Goal: Information Seeking & Learning: Find specific page/section

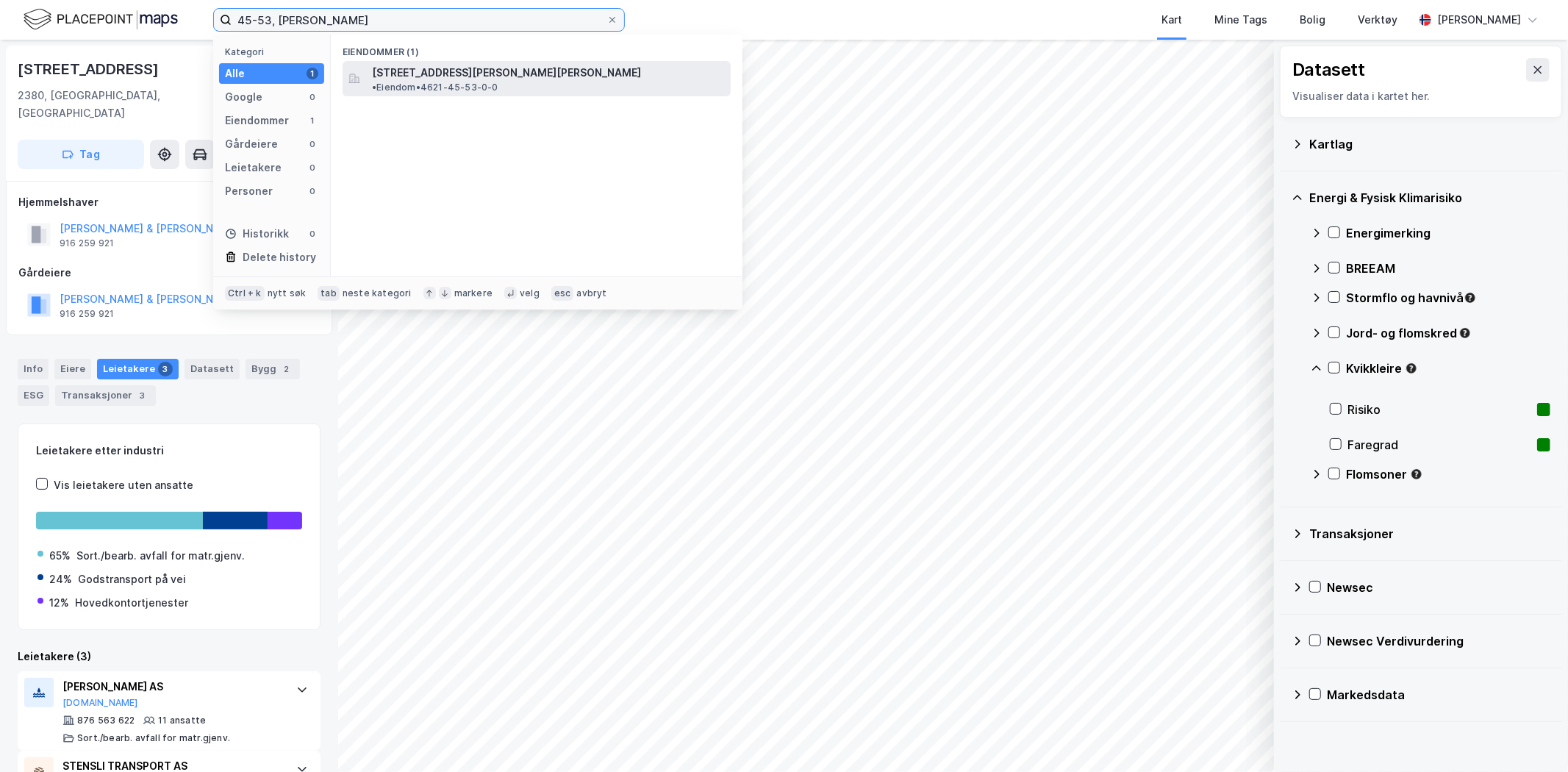
type input "45-53, [PERSON_NAME]"
click at [424, 67] on span "[STREET_ADDRESS][PERSON_NAME][PERSON_NAME]" at bounding box center [507, 72] width 269 height 18
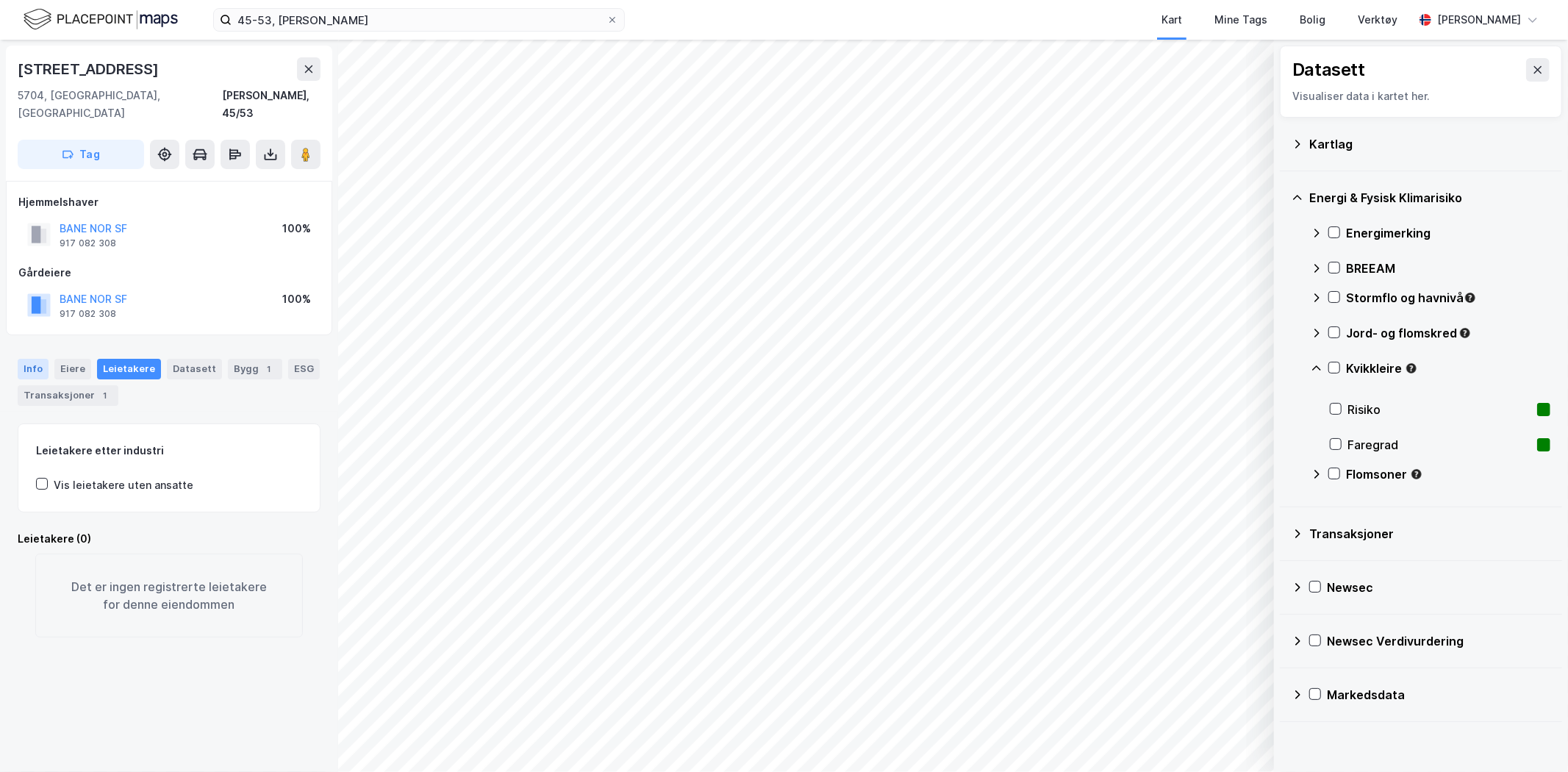
click at [37, 358] on div "Info" at bounding box center [33, 368] width 31 height 21
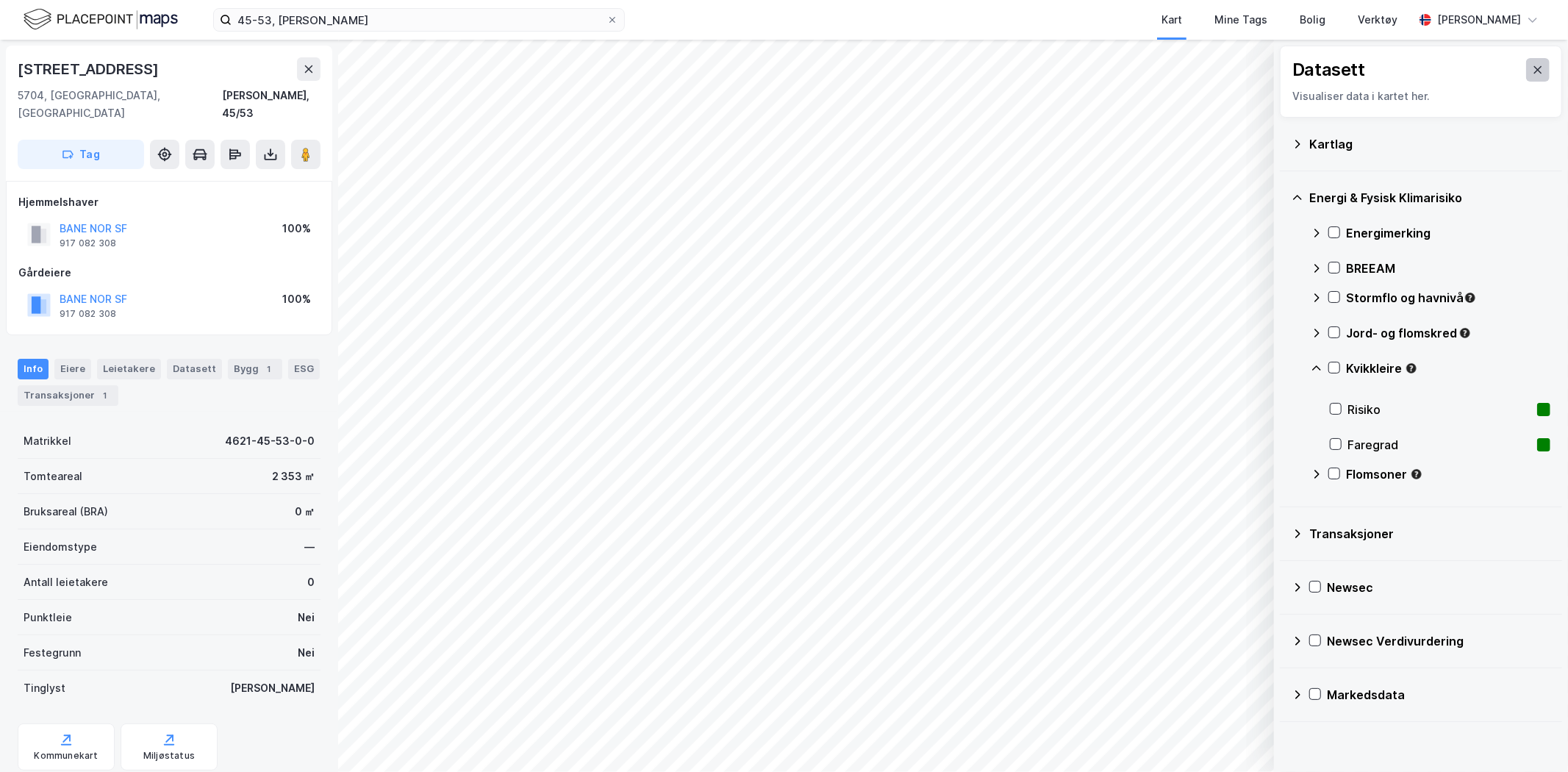
click at [1532, 68] on button at bounding box center [1537, 70] width 24 height 24
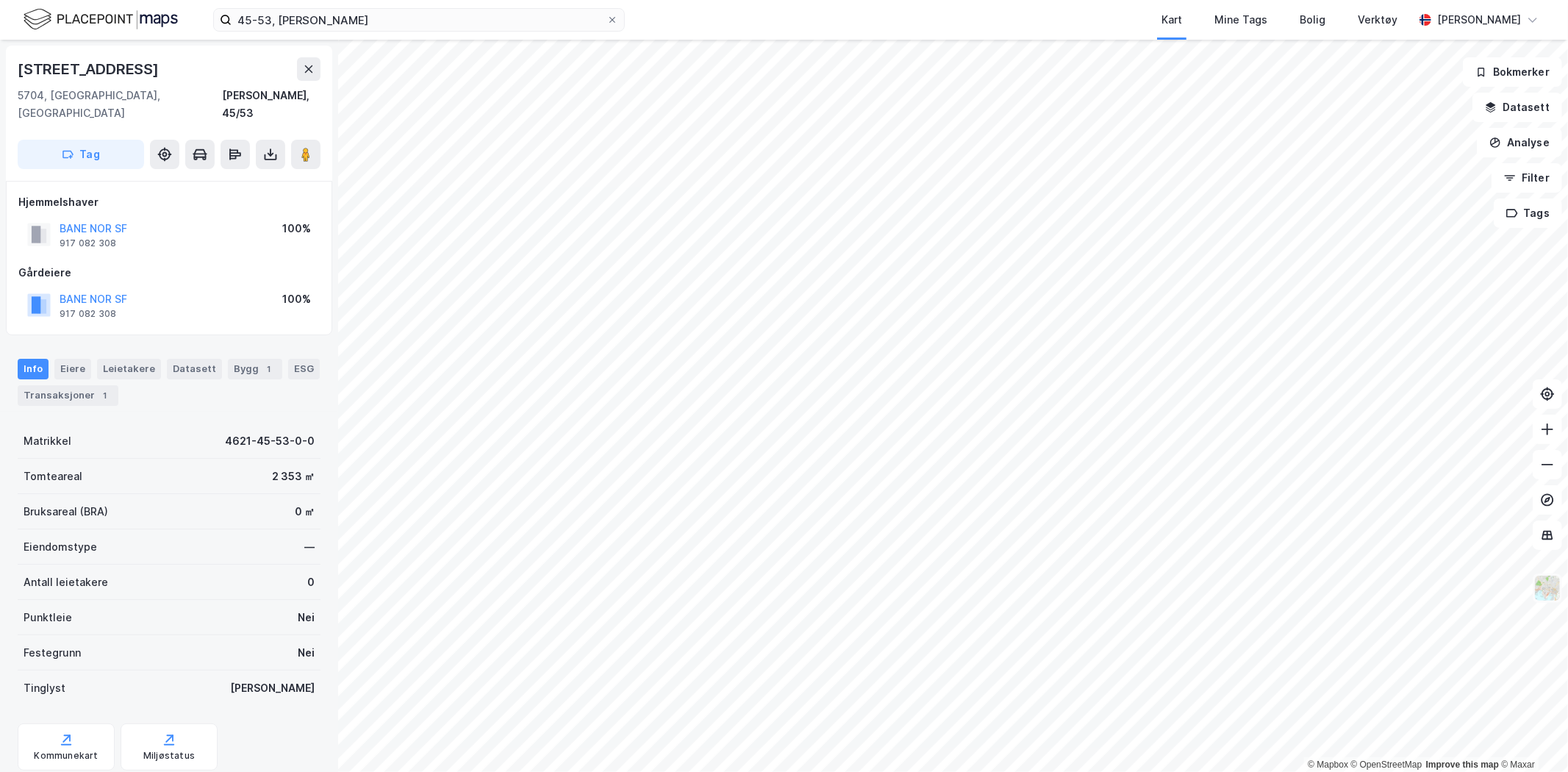
click at [1538, 579] on img at bounding box center [1547, 588] width 28 height 28
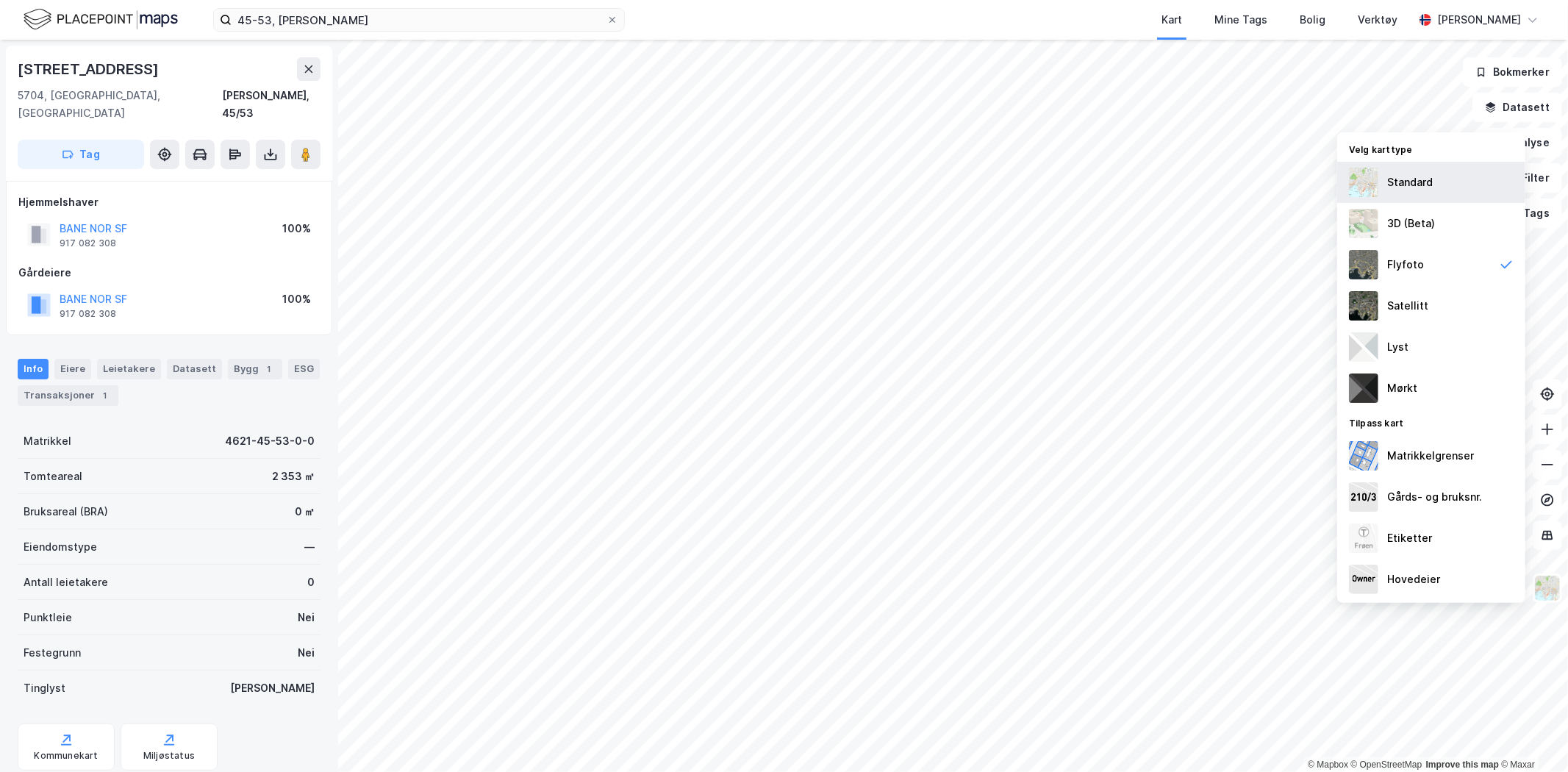
click at [1393, 182] on div "Standard" at bounding box center [1409, 182] width 45 height 18
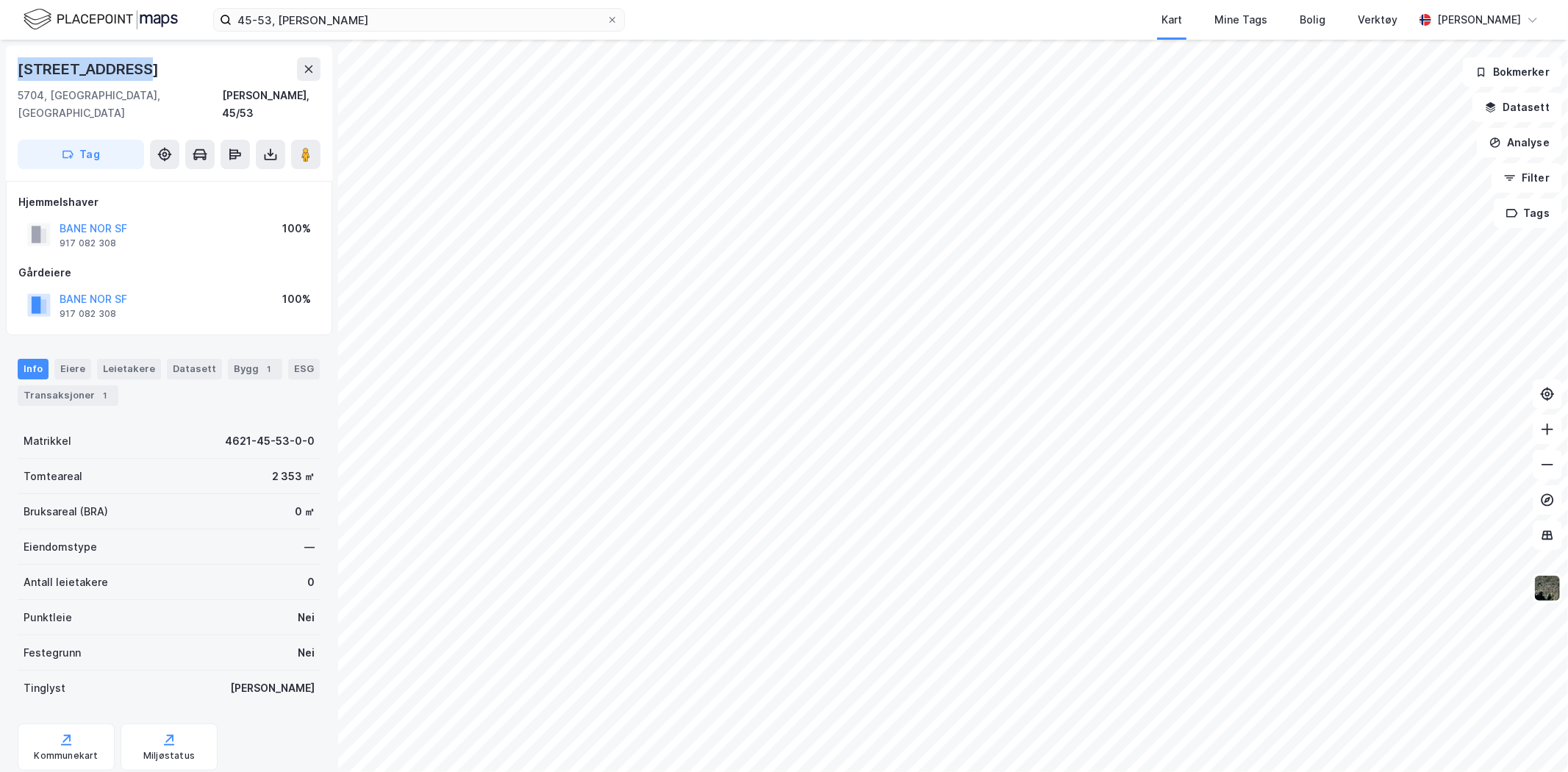
drag, startPoint x: 87, startPoint y: 76, endPoint x: 0, endPoint y: 67, distance: 87.5
click at [0, 67] on div "Evangervegen 19 5704, [GEOGRAPHIC_DATA], Vestland [PERSON_NAME], 45/53 Tag Hjem…" at bounding box center [169, 406] width 338 height 732
copy div "[STREET_ADDRESS]"
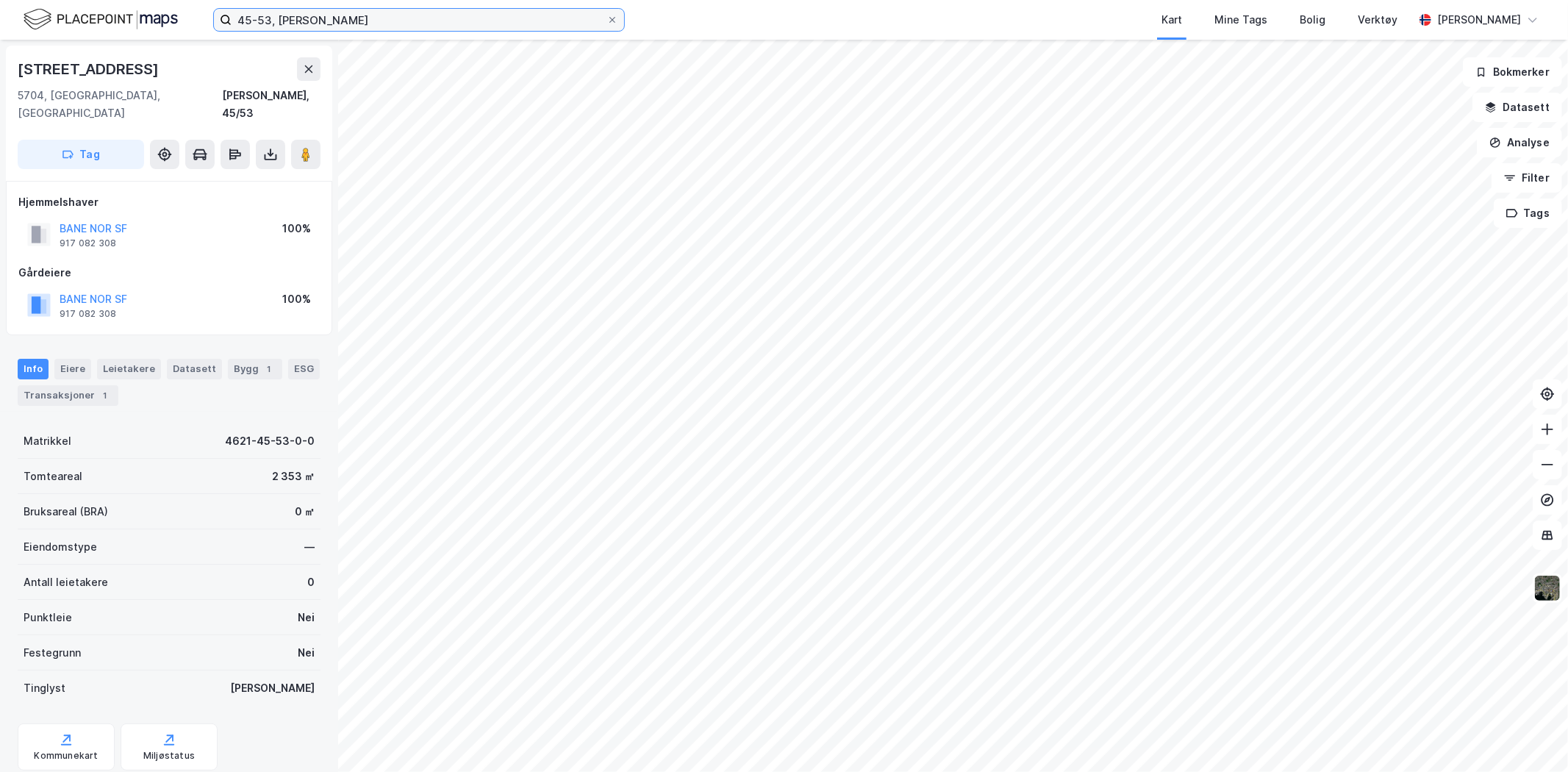
click at [475, 25] on input "45-53, [PERSON_NAME]" at bounding box center [419, 19] width 375 height 22
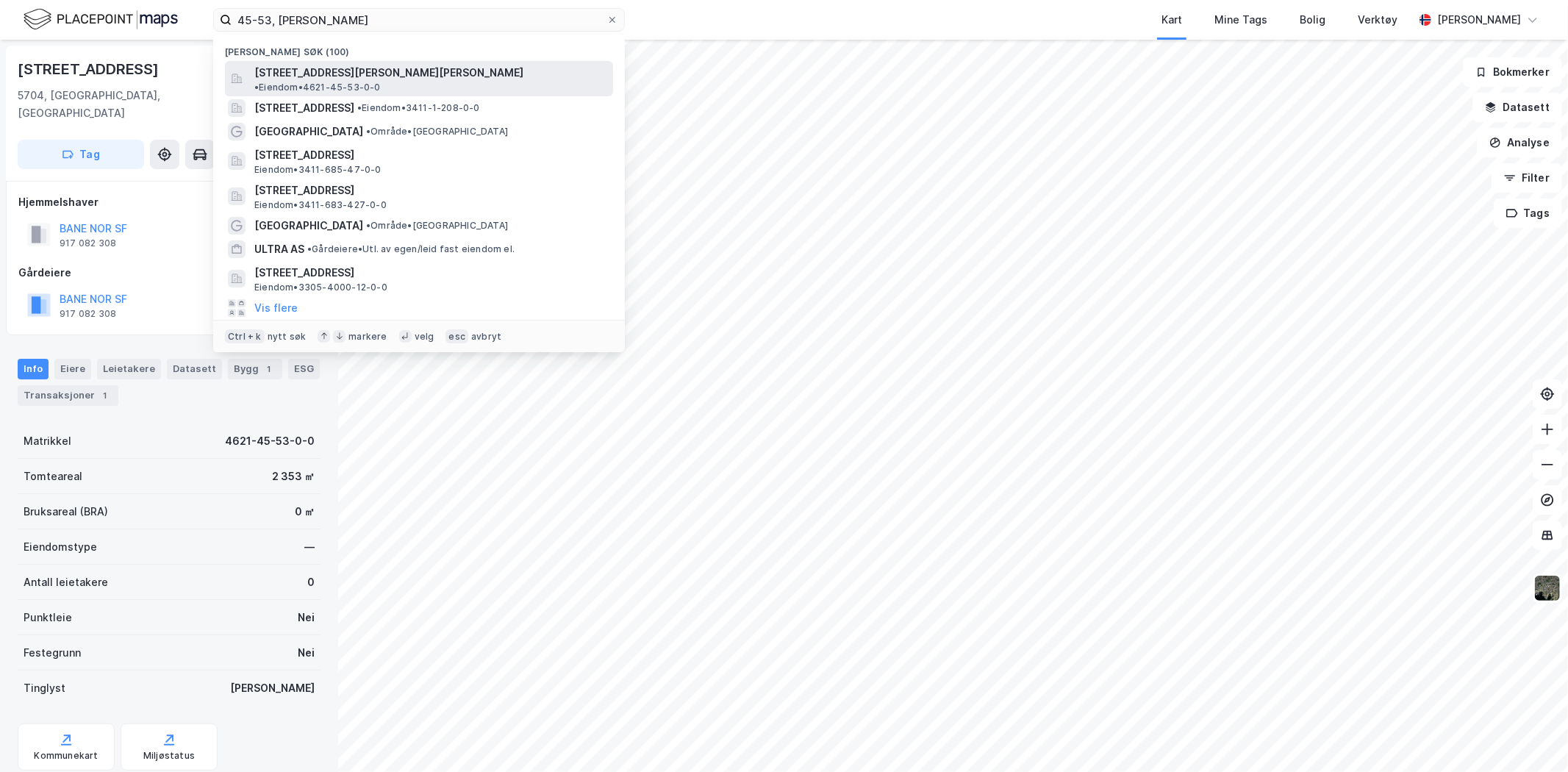
click at [259, 81] on span "•" at bounding box center [256, 87] width 5 height 11
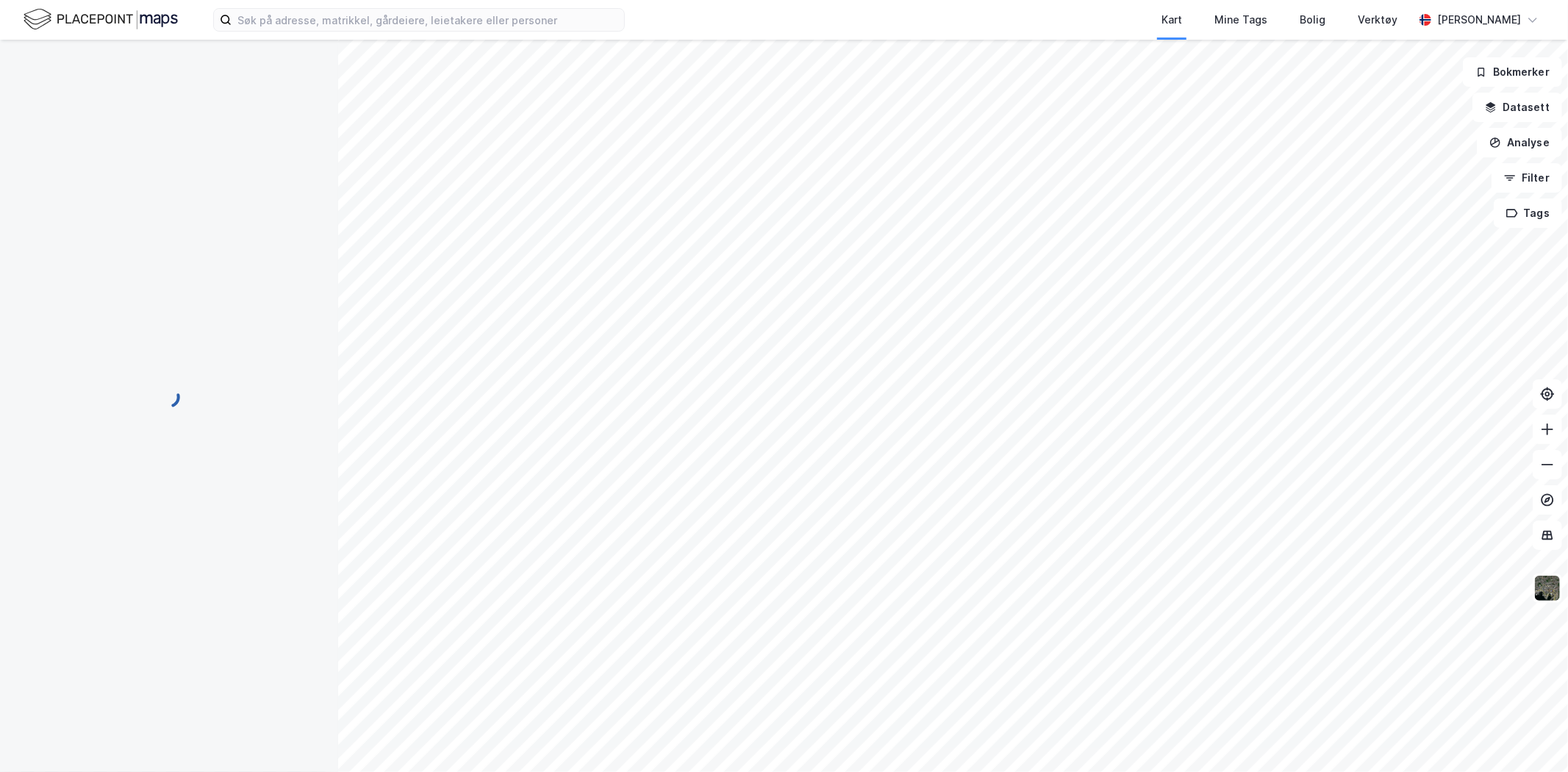
click at [371, 34] on div "Kart Mine Tags Bolig Verktøy Ørjan Thomassen" at bounding box center [784, 20] width 1568 height 40
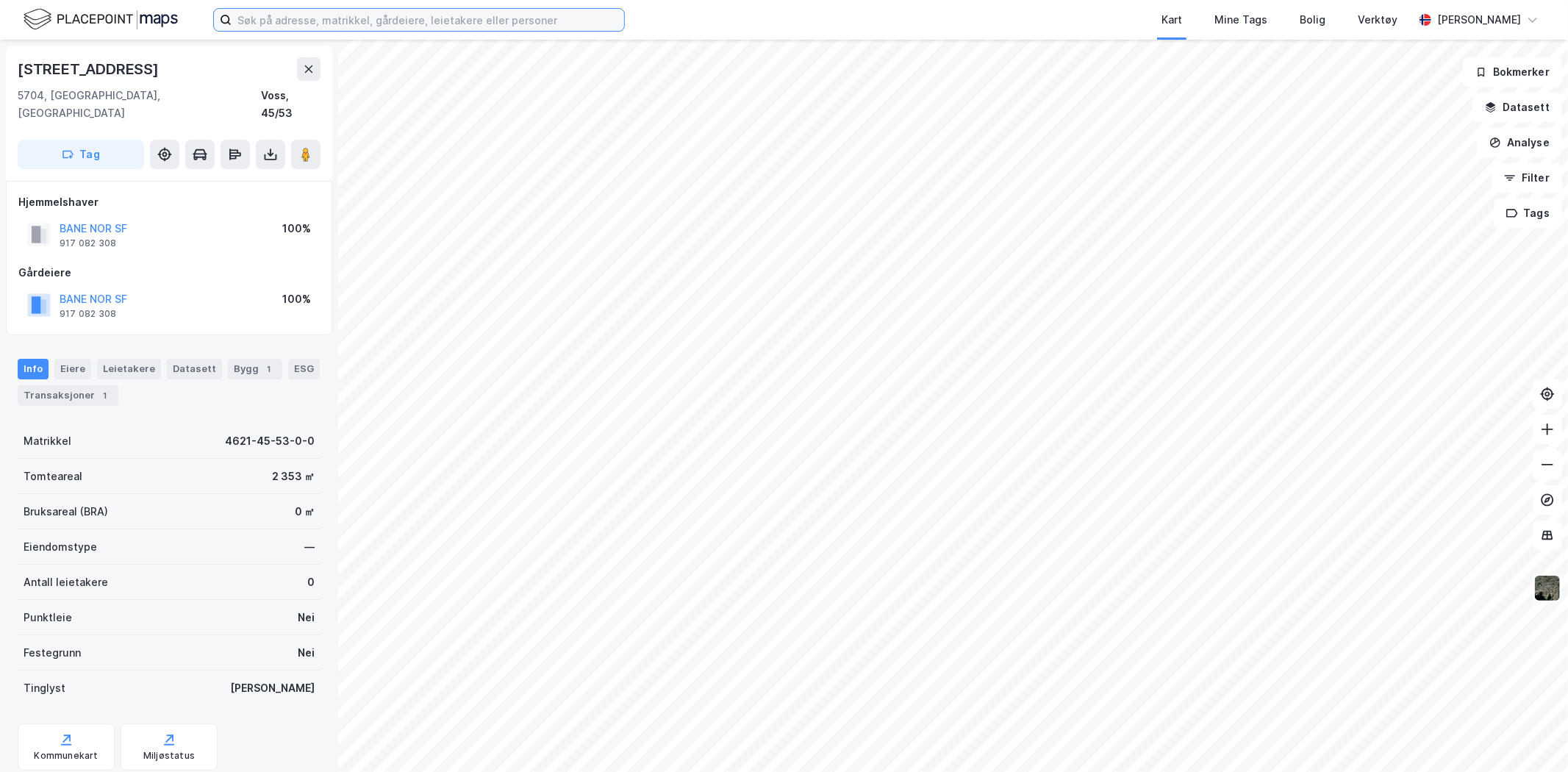
click at [368, 25] on input at bounding box center [427, 19] width 392 height 22
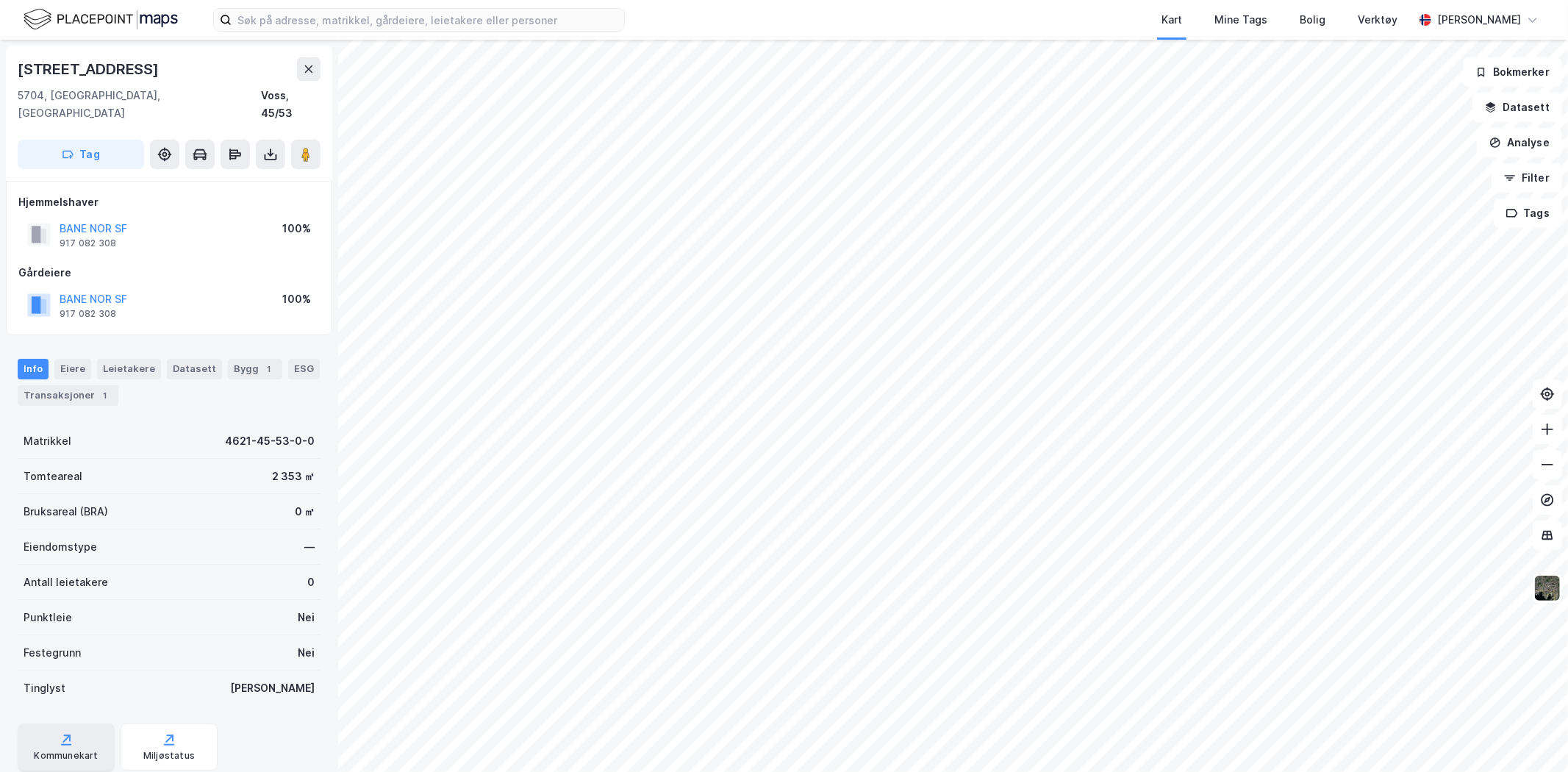
click at [78, 750] on div "Kommunekart" at bounding box center [65, 755] width 64 height 12
